Goal: Task Accomplishment & Management: Use online tool/utility

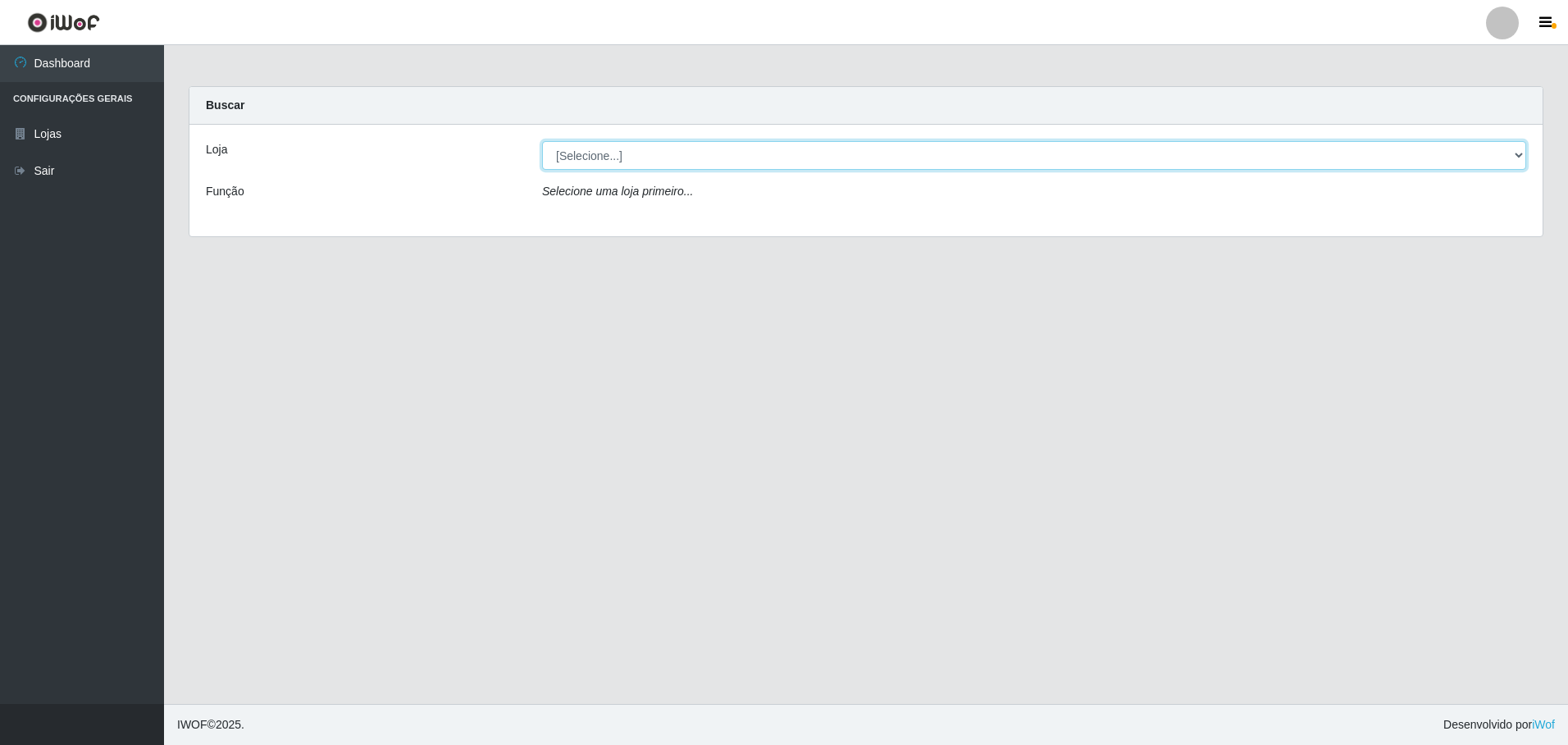
click at [625, 157] on select "[Selecione...] Extrabom - Loja 57 Anchieta" at bounding box center [1034, 155] width 984 height 29
select select "470"
click at [542, 141] on select "[Selecione...] Extrabom - Loja 57 Anchieta" at bounding box center [1034, 155] width 984 height 29
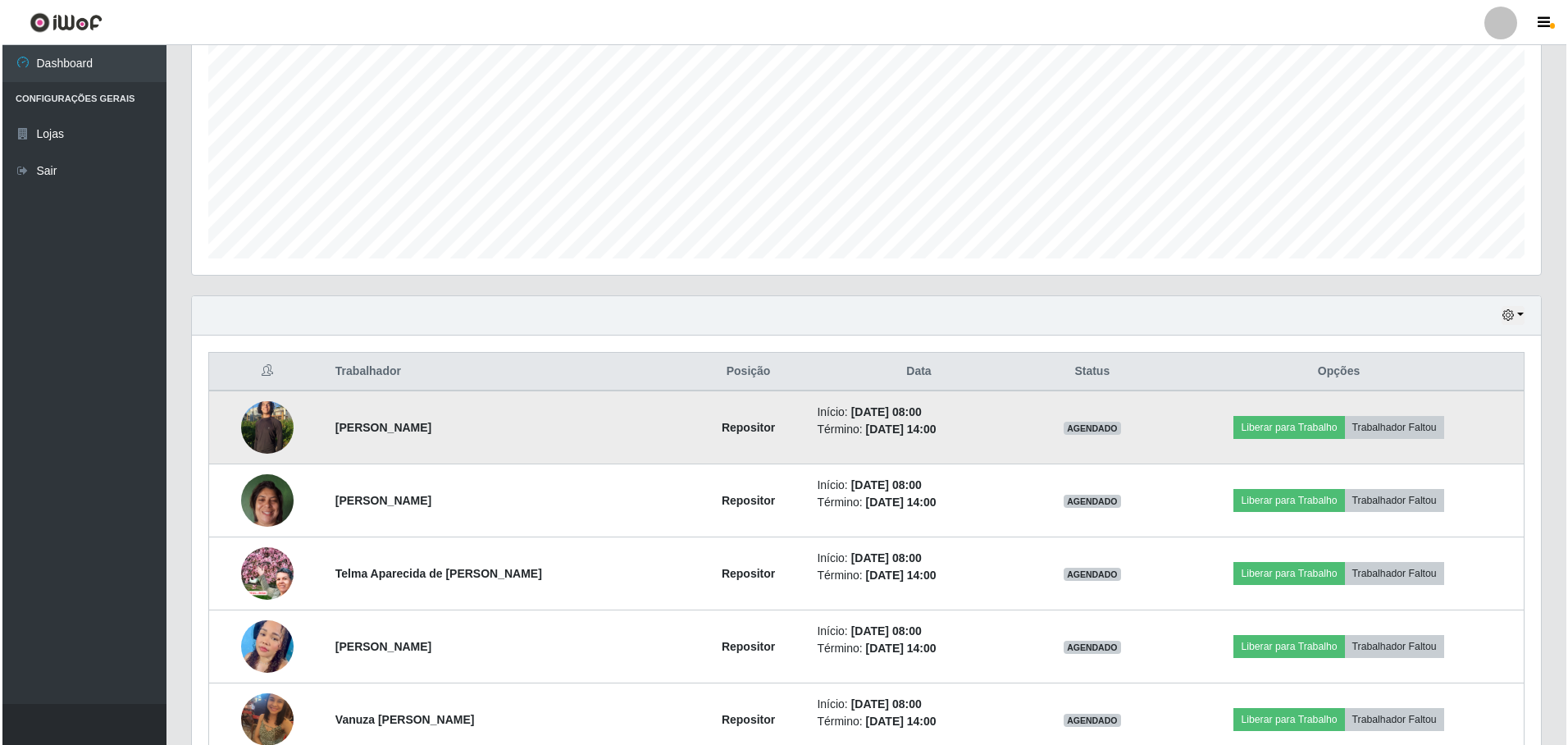
scroll to position [410, 0]
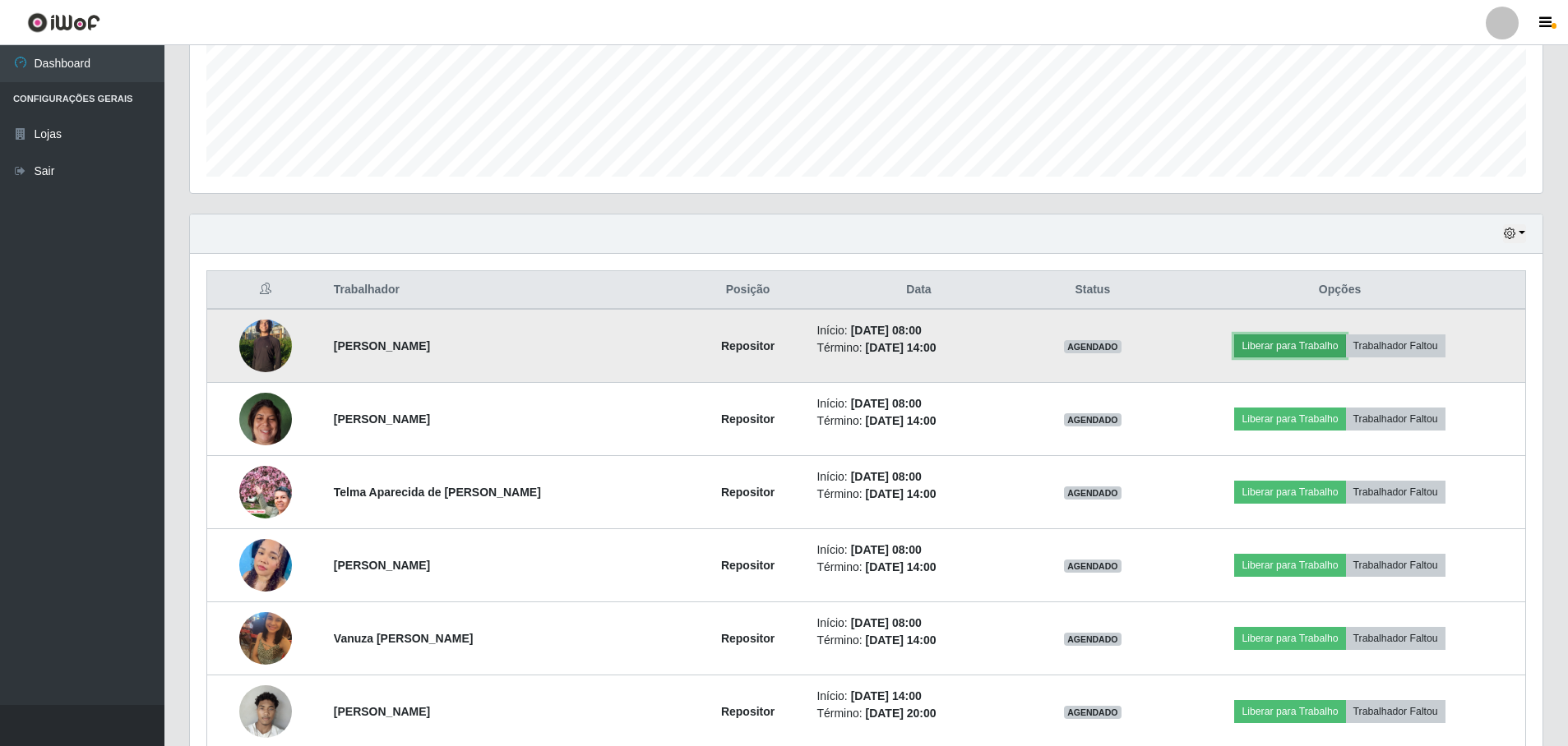
click at [1271, 344] on button "Liberar para Trabalho" at bounding box center [1290, 346] width 111 height 23
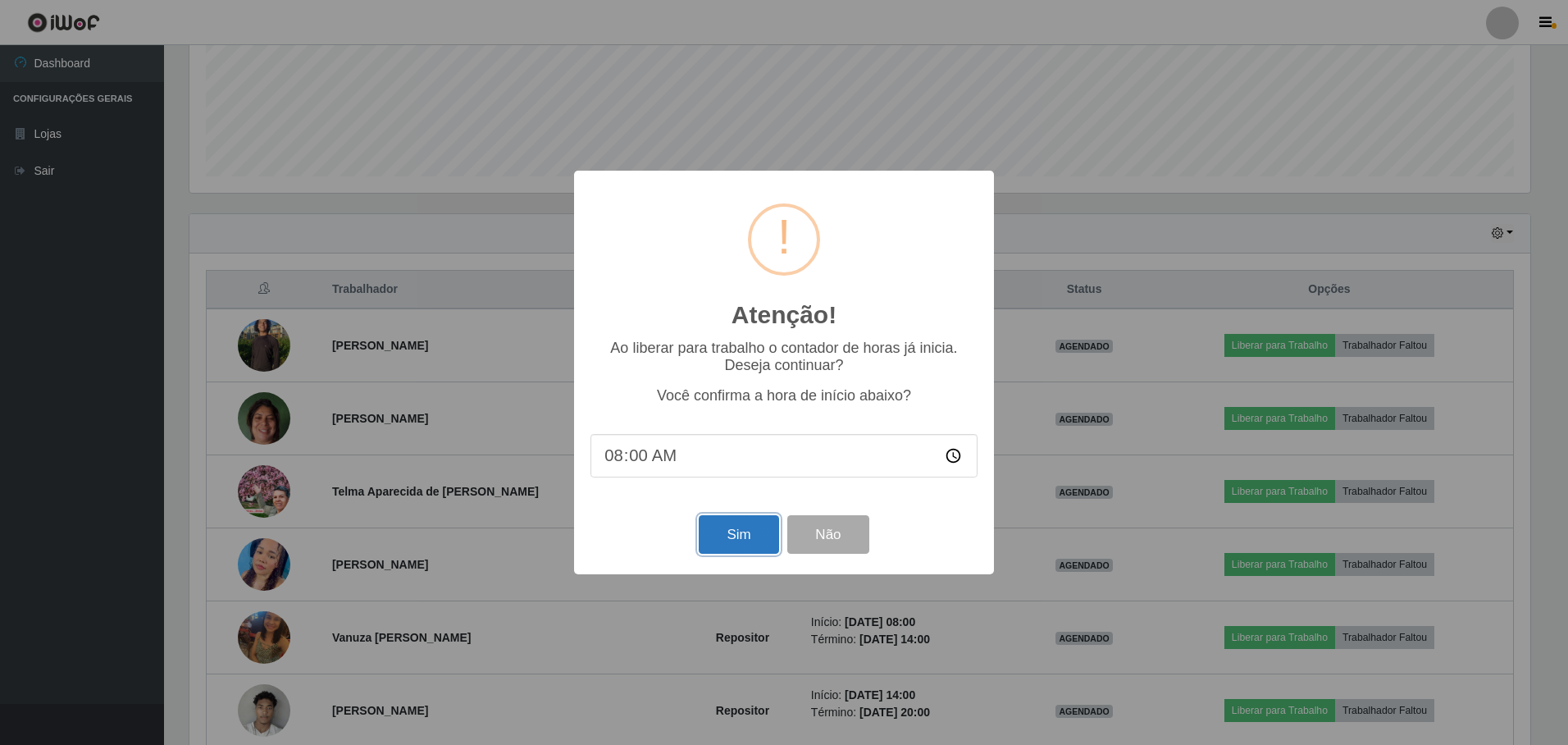
click at [727, 541] on button "Sim" at bounding box center [739, 535] width 80 height 39
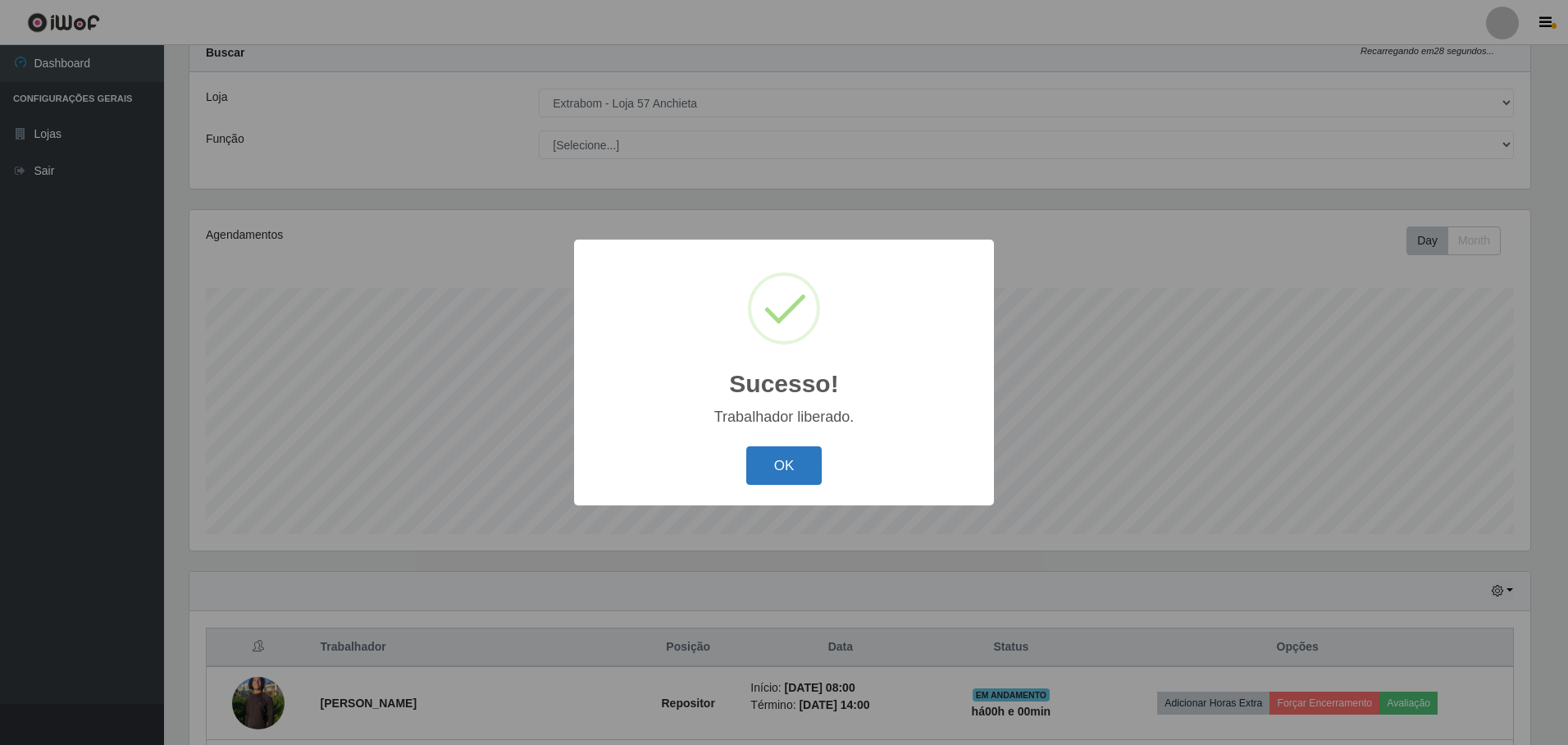
click at [770, 458] on button "OK" at bounding box center [784, 465] width 76 height 39
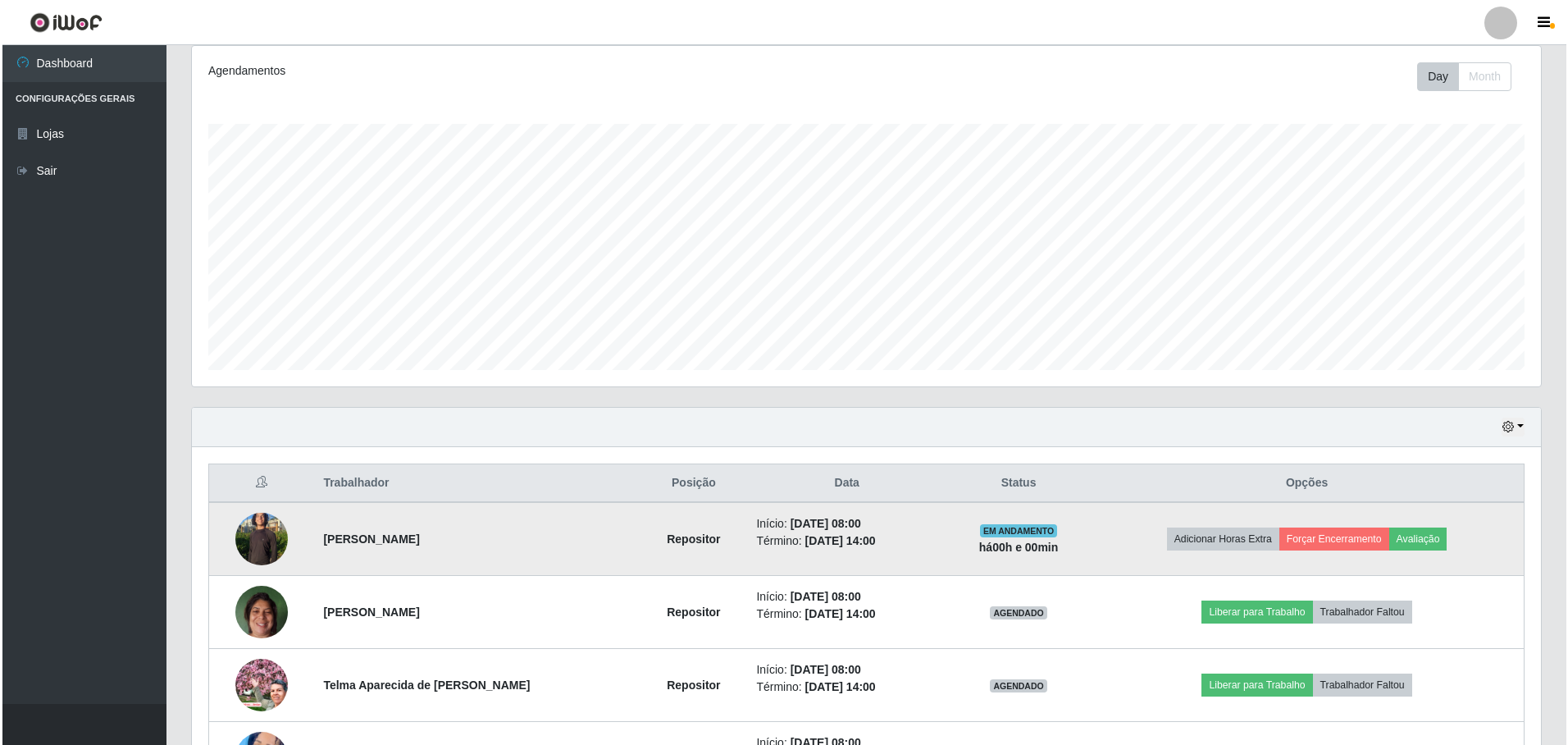
scroll to position [381, 0]
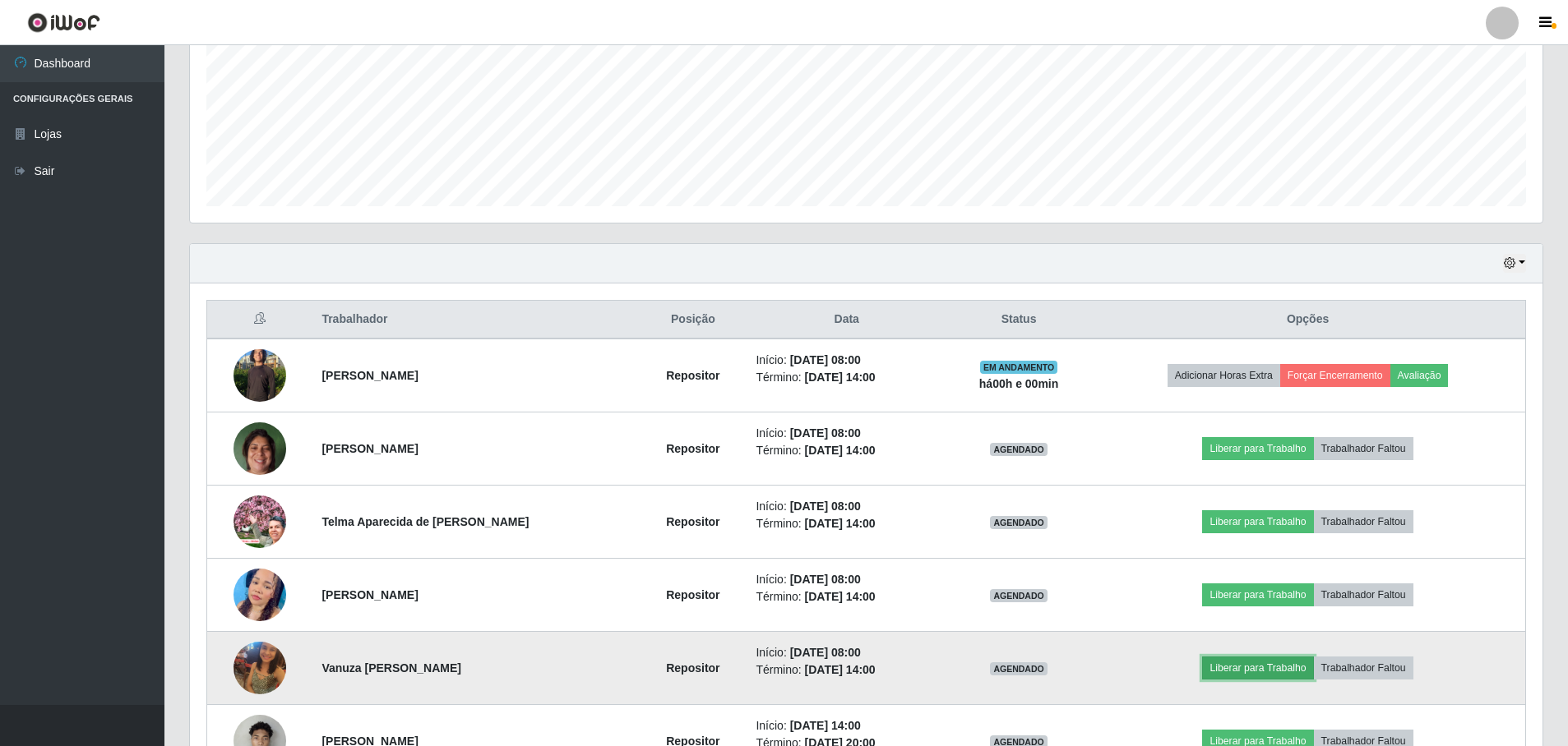
click at [1237, 669] on button "Liberar para Trabalho" at bounding box center [1257, 668] width 111 height 23
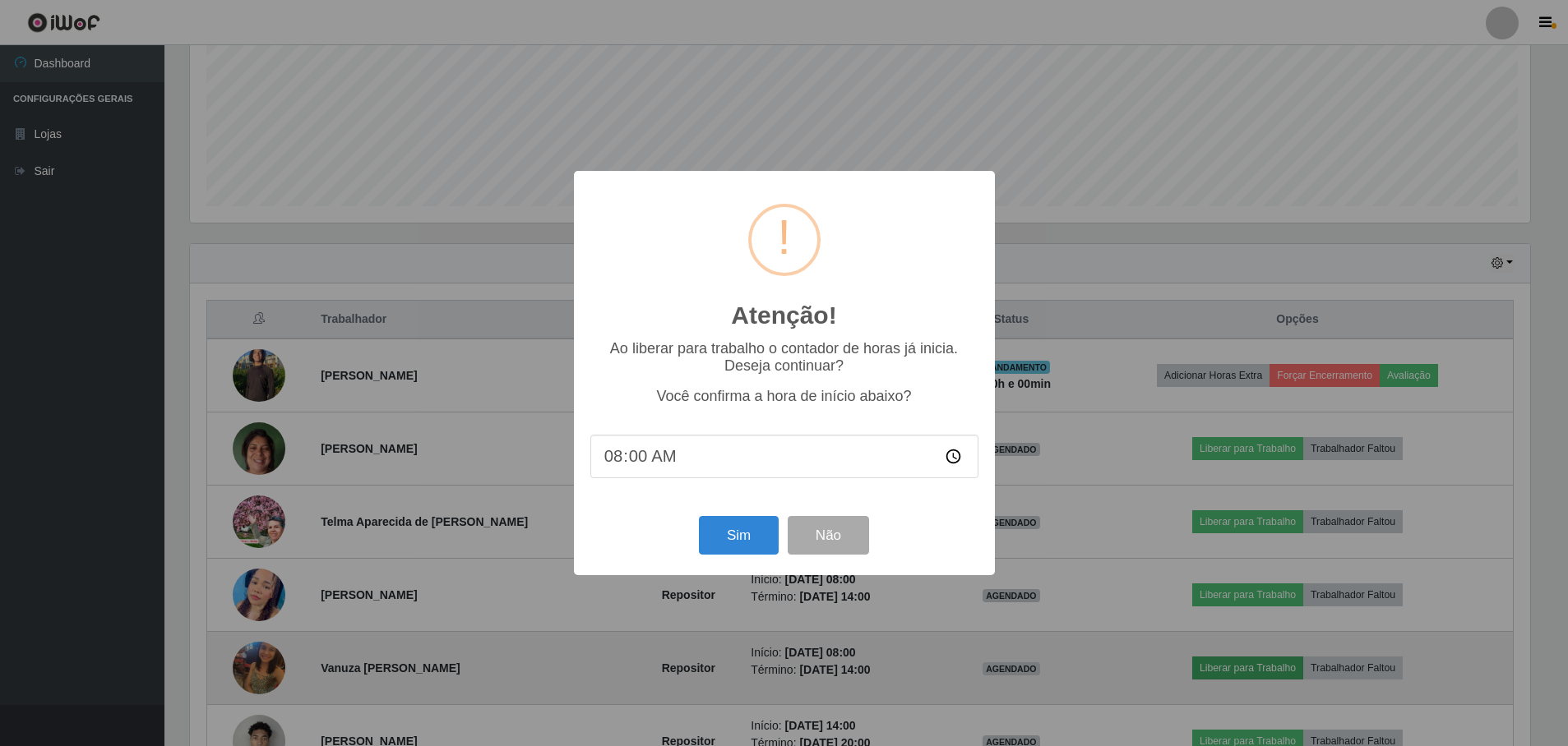
scroll to position [341, 1344]
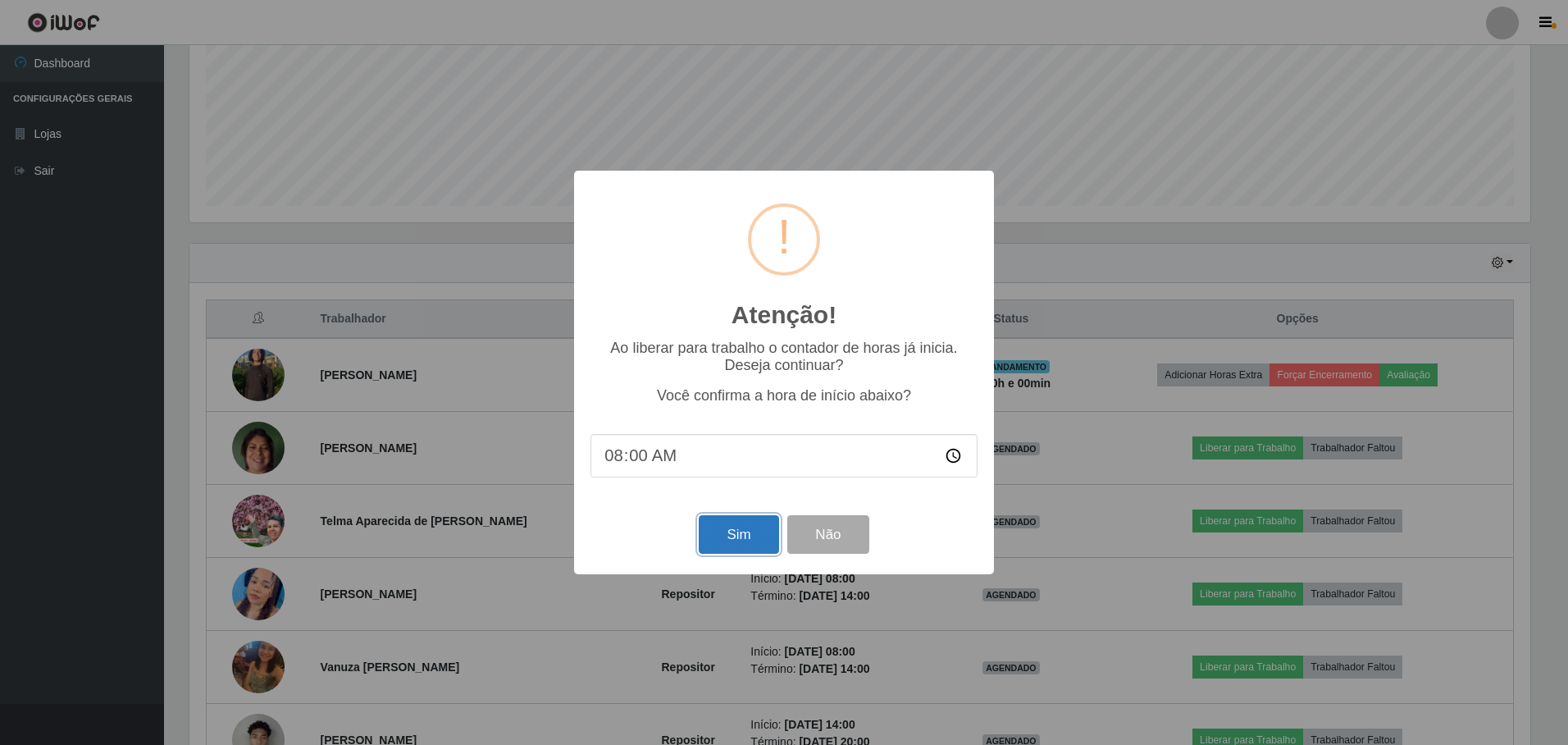
click at [746, 528] on button "Sim" at bounding box center [739, 535] width 80 height 39
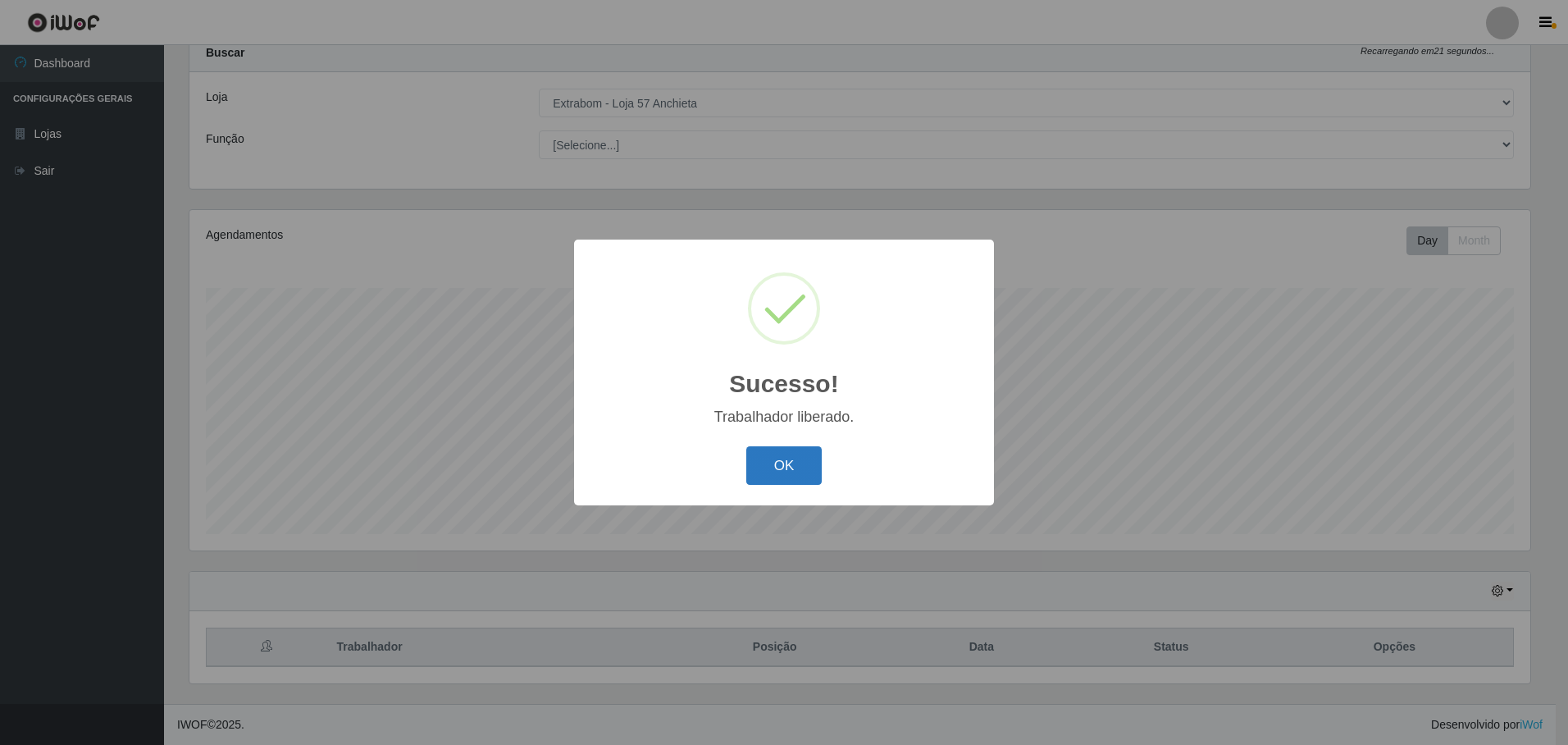
click at [765, 465] on button "OK" at bounding box center [784, 465] width 76 height 39
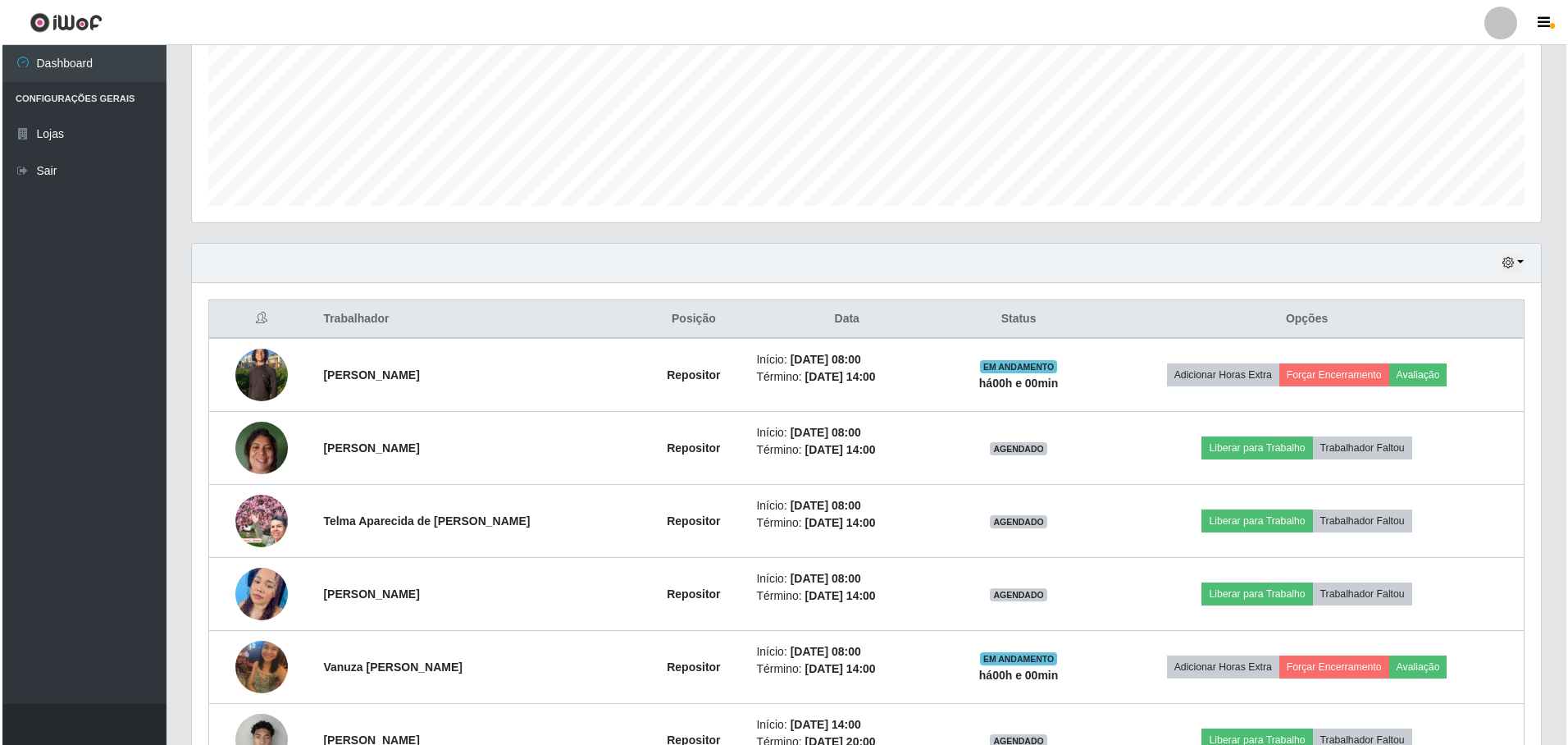
scroll to position [545, 0]
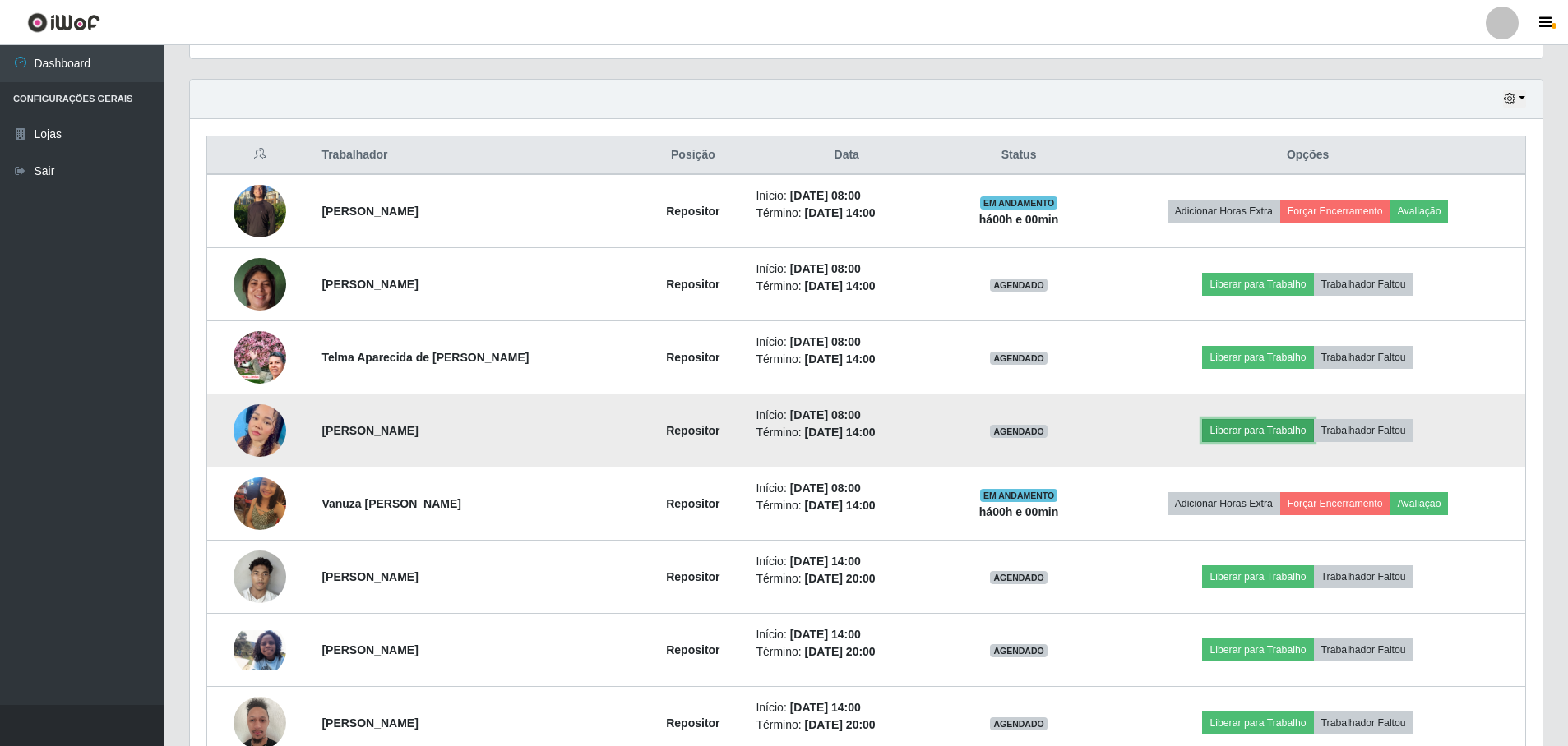
click at [1235, 435] on button "Liberar para Trabalho" at bounding box center [1257, 431] width 111 height 23
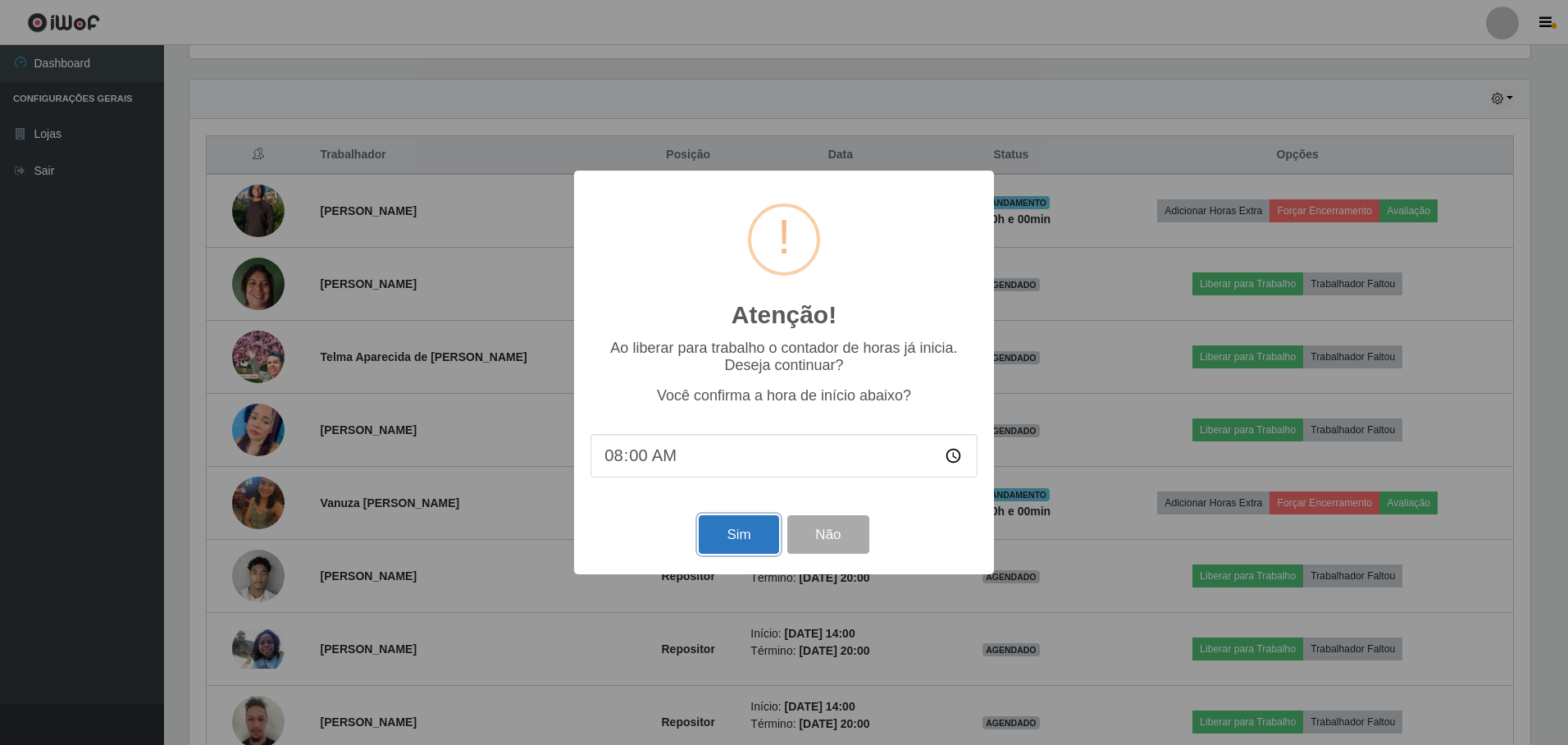
click at [742, 529] on button "Sim" at bounding box center [739, 535] width 80 height 39
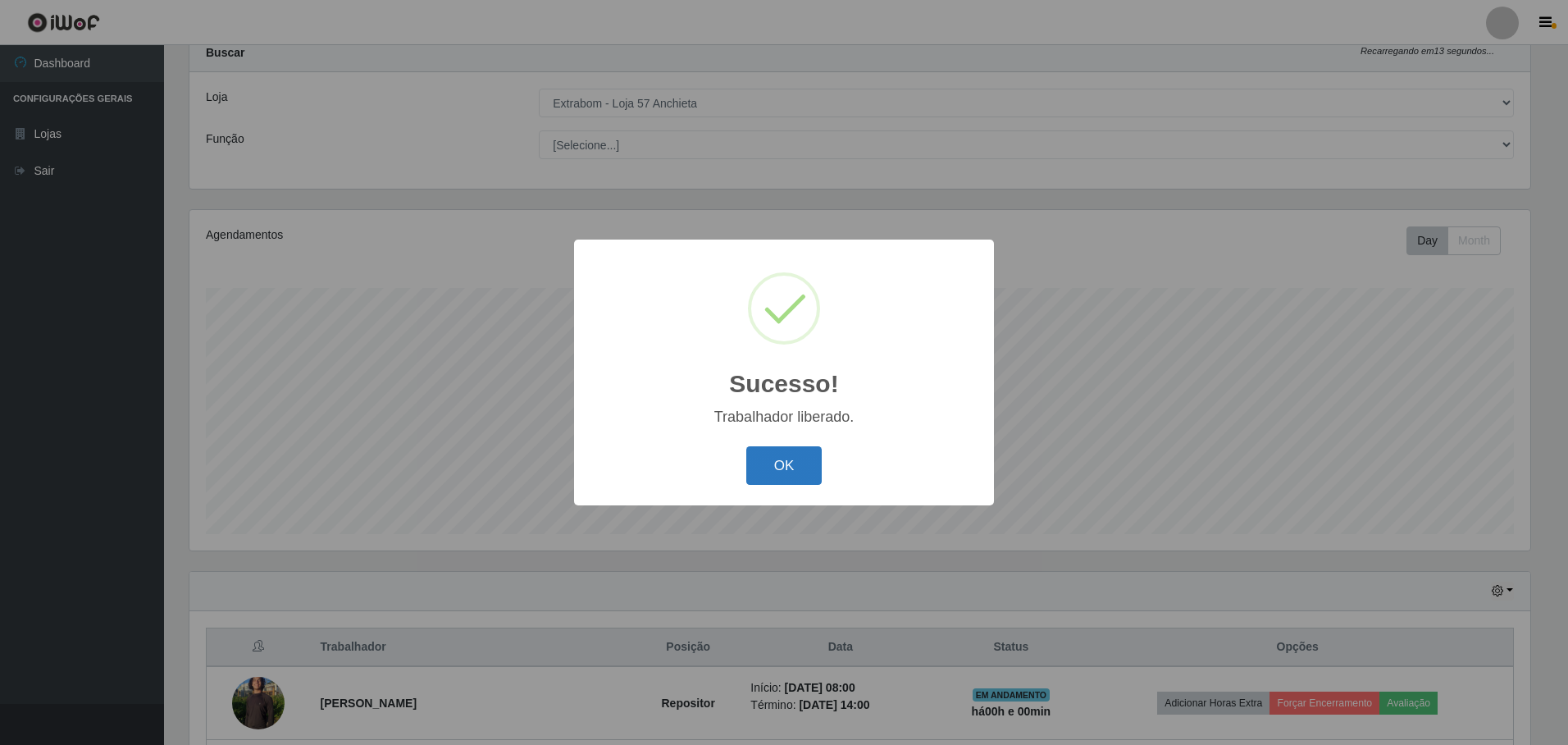
click at [795, 469] on button "OK" at bounding box center [784, 465] width 76 height 39
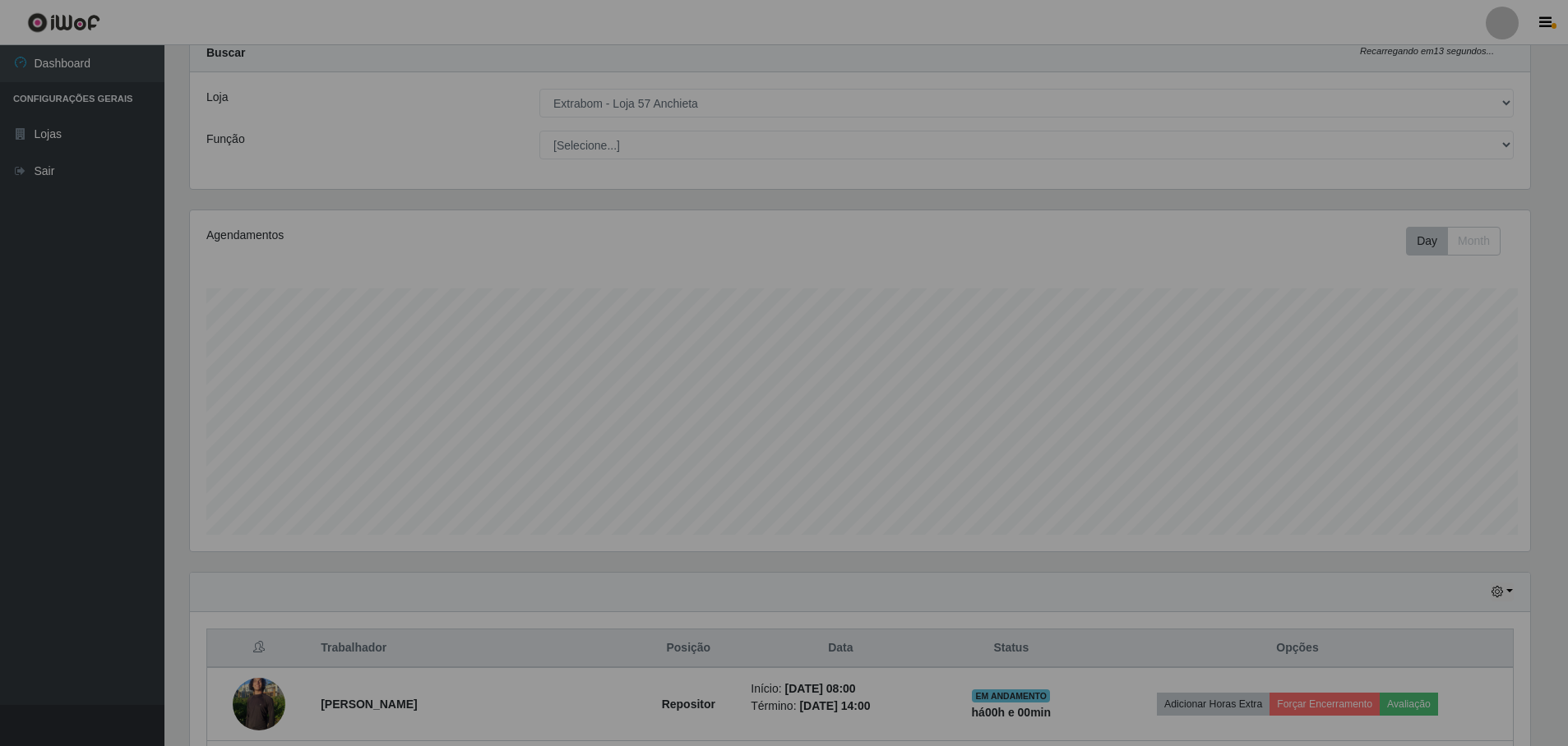
scroll to position [0, 0]
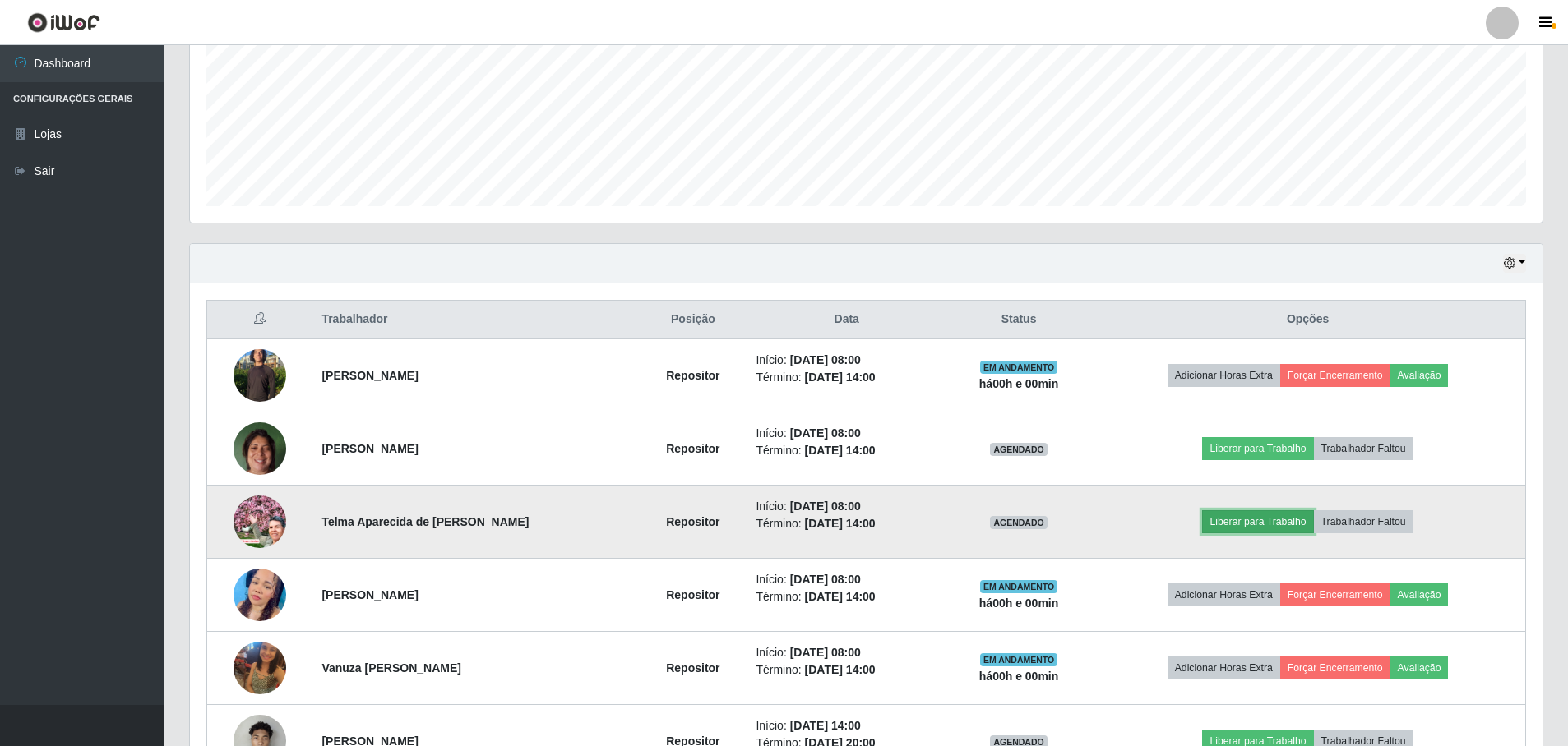
click at [1277, 521] on button "Liberar para Trabalho" at bounding box center [1257, 522] width 111 height 23
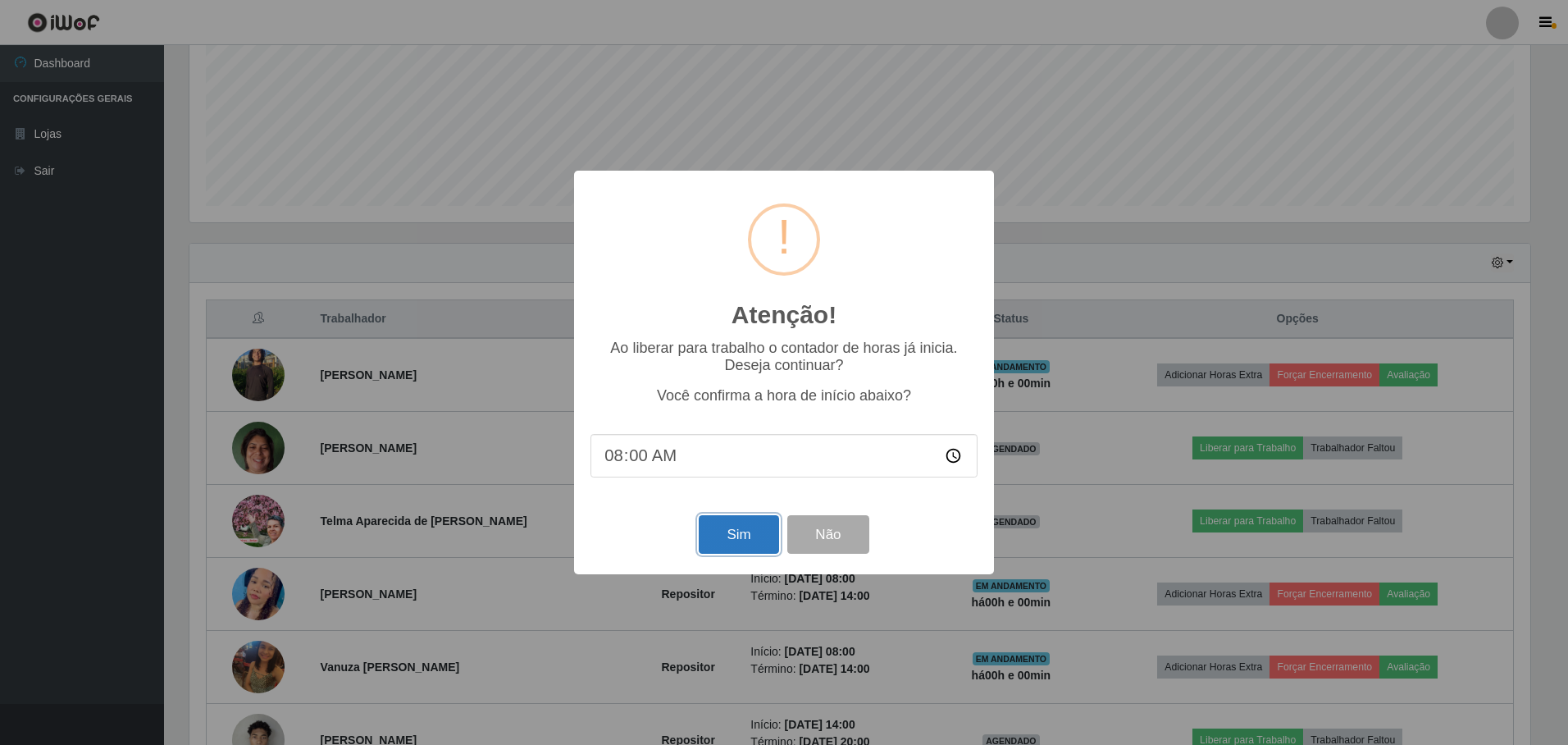
click at [739, 534] on button "Sim" at bounding box center [739, 535] width 80 height 39
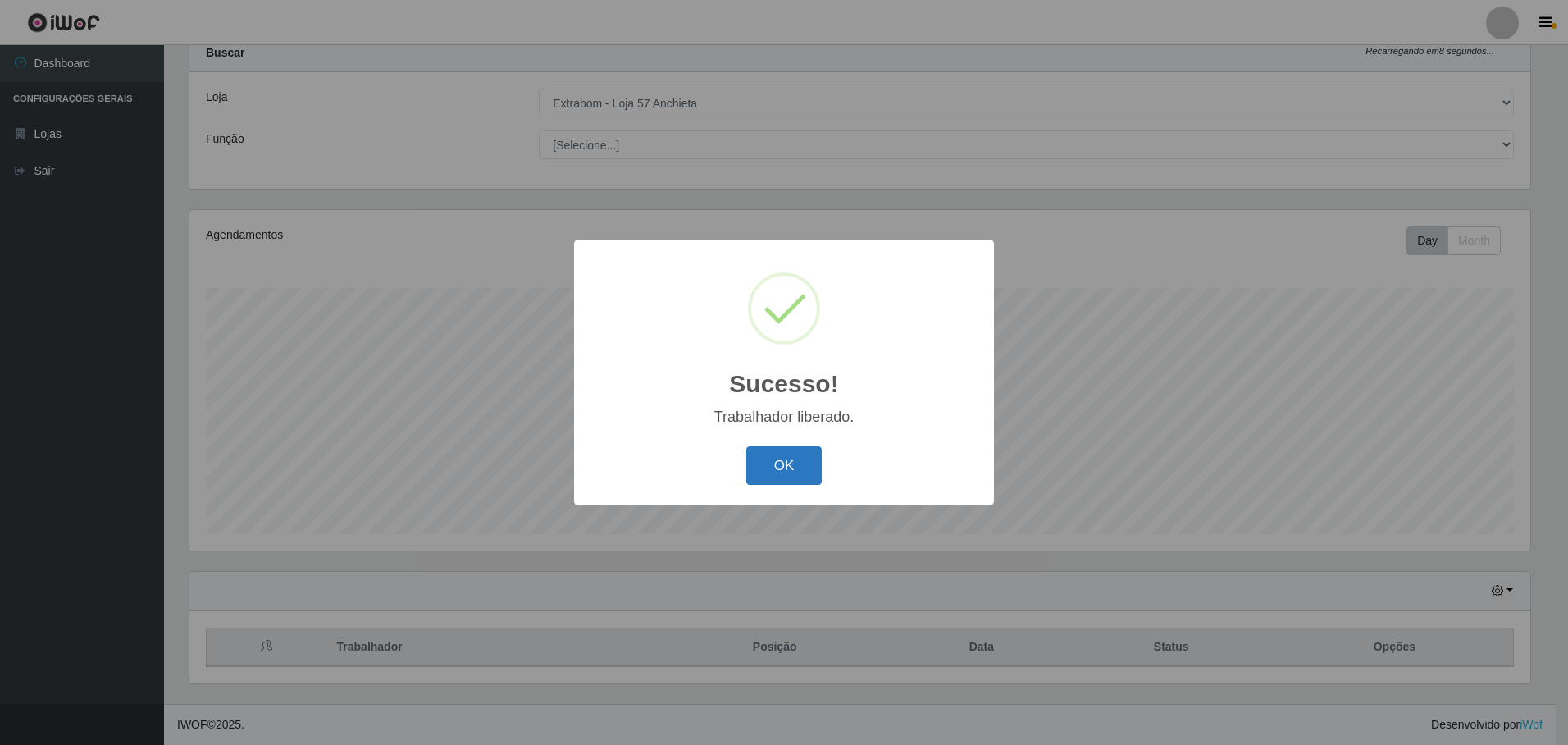
click at [783, 472] on button "OK" at bounding box center [784, 465] width 76 height 39
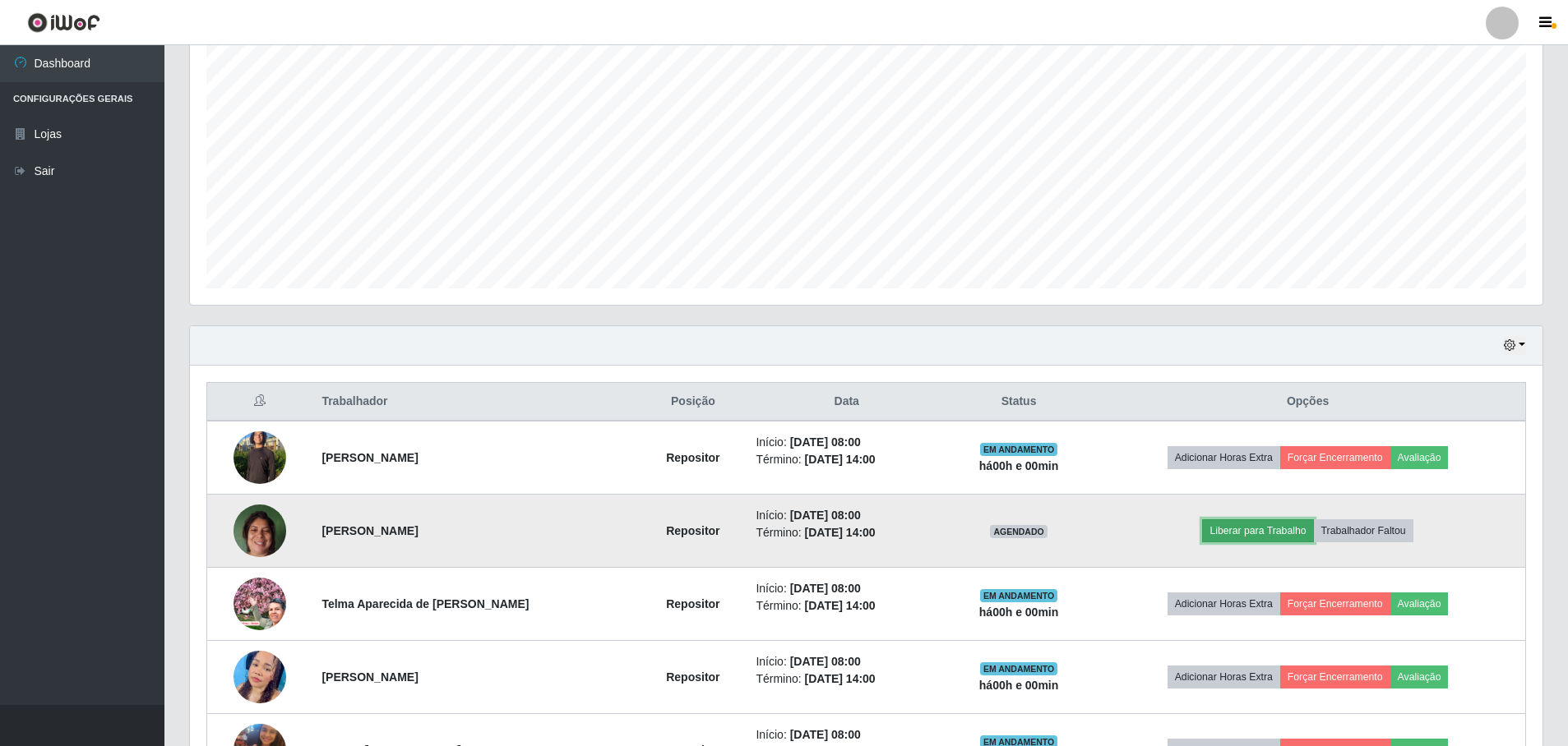
click at [1234, 534] on button "Liberar para Trabalho" at bounding box center [1257, 531] width 111 height 23
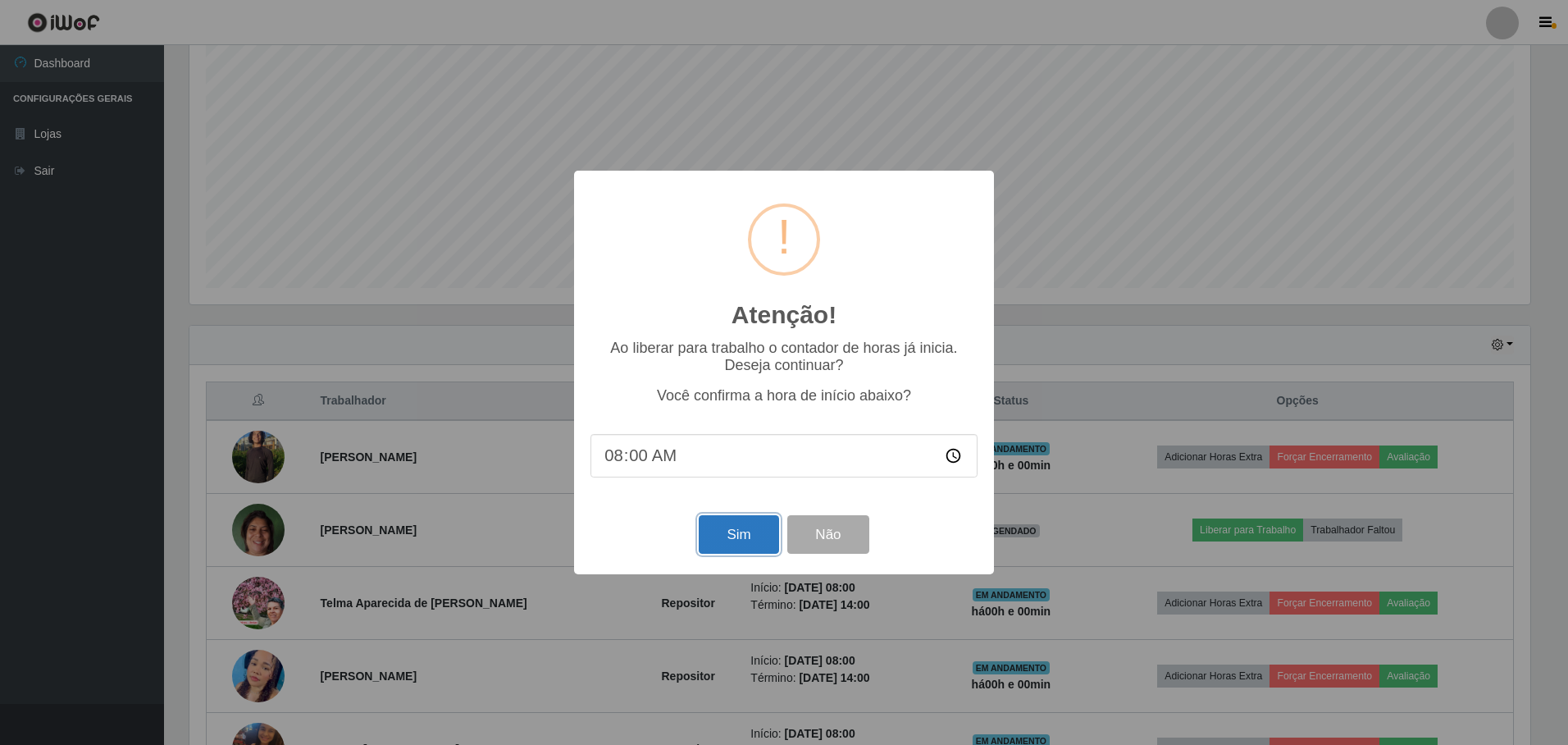
click at [741, 533] on button "Sim" at bounding box center [739, 535] width 80 height 39
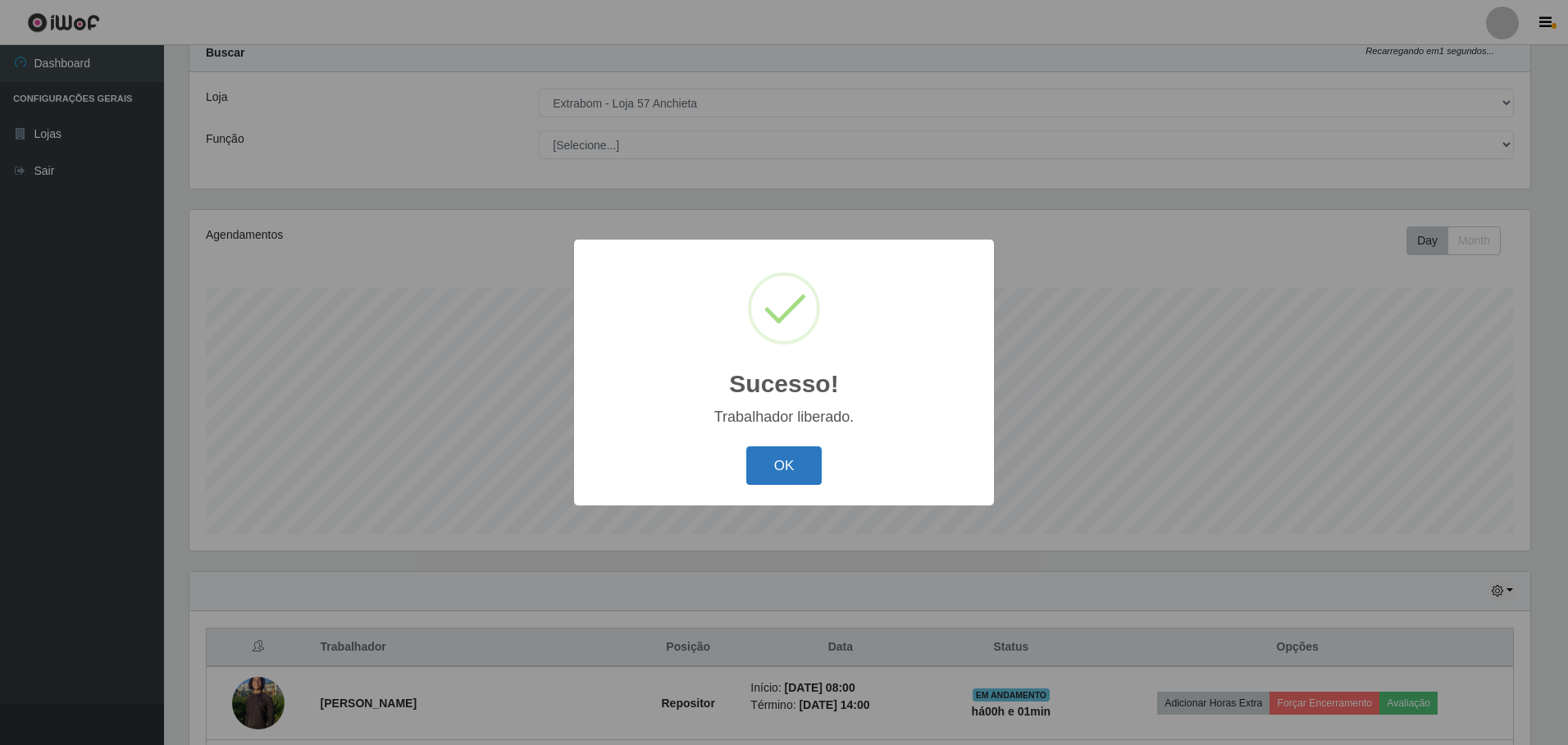
click at [786, 469] on button "OK" at bounding box center [784, 465] width 76 height 39
